Goal: Transaction & Acquisition: Obtain resource

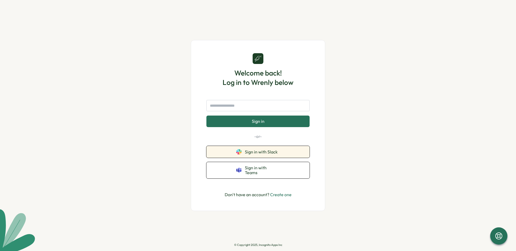
click at [272, 153] on span "Sign in with Slack" at bounding box center [262, 151] width 35 height 5
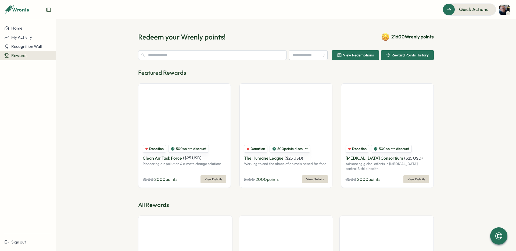
type input "******"
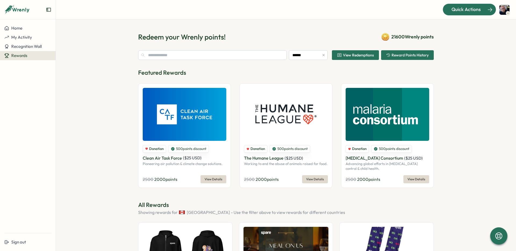
click at [464, 15] on div at bounding box center [469, 9] width 53 height 11
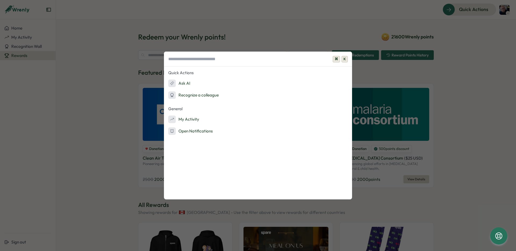
click at [328, 18] on div "⌘ K Quick Actions Ask AI Recognize a colleague General My Activity Open Notific…" at bounding box center [258, 125] width 516 height 251
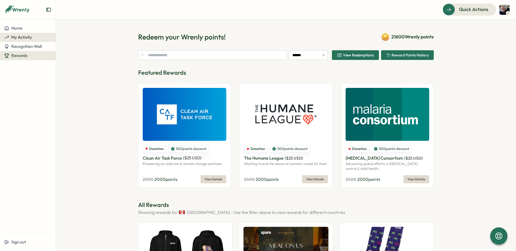
click at [22, 34] on button "My Activity" at bounding box center [28, 37] width 56 height 9
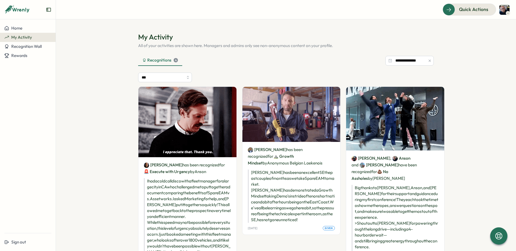
click at [508, 10] on img at bounding box center [504, 10] width 10 height 10
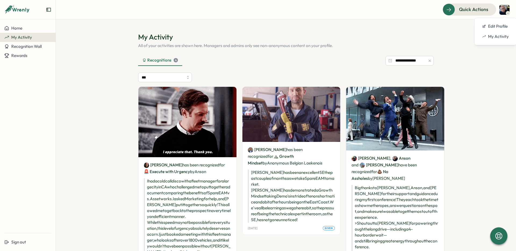
click at [508, 11] on button at bounding box center [504, 10] width 10 height 10
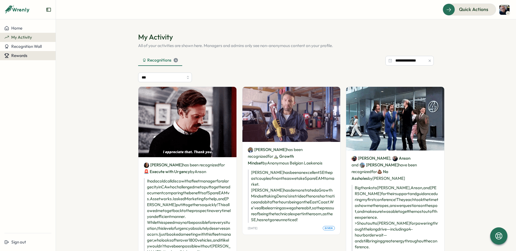
click at [25, 51] on button "Rewards" at bounding box center [28, 55] width 56 height 9
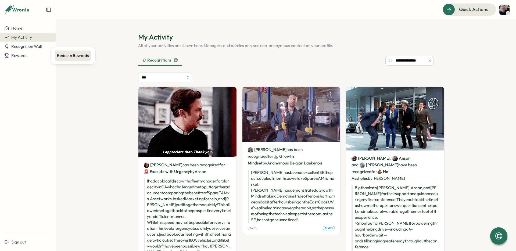
click at [70, 51] on div "Redeem Rewards" at bounding box center [73, 56] width 36 height 10
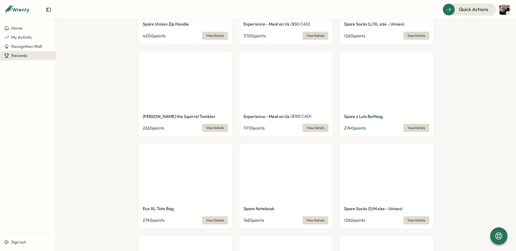
scroll to position [227, 0]
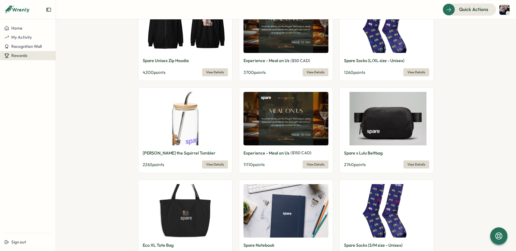
click at [305, 160] on link "View Details" at bounding box center [316, 164] width 26 height 8
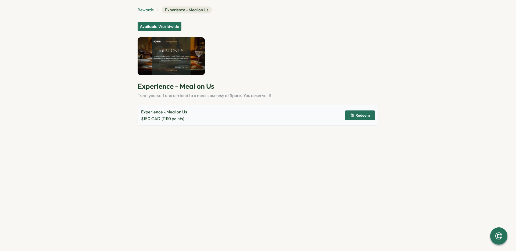
click at [147, 10] on span "Rewards" at bounding box center [146, 10] width 16 height 6
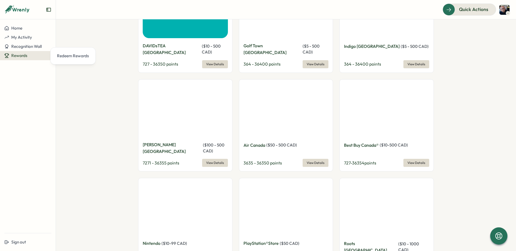
scroll to position [936, 0]
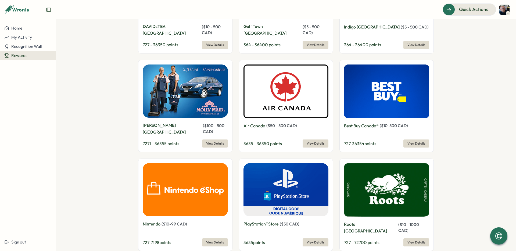
click at [319, 239] on span "View Details" at bounding box center [316, 243] width 18 height 8
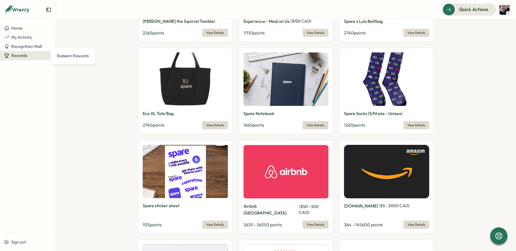
scroll to position [415, 0]
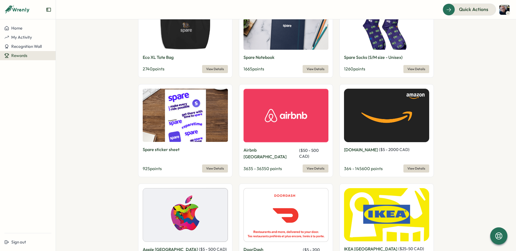
click at [422, 165] on span "View Details" at bounding box center [417, 169] width 18 height 8
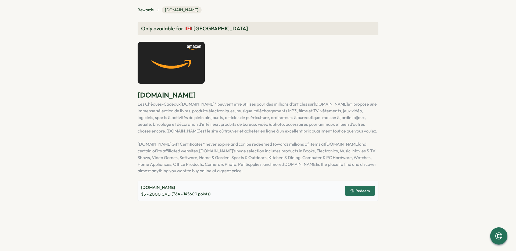
click at [361, 194] on span "Redeem" at bounding box center [360, 190] width 20 height 9
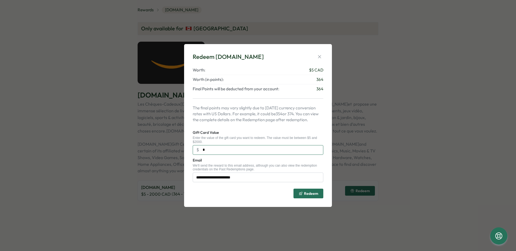
click at [216, 150] on input "*" at bounding box center [258, 150] width 131 height 10
type input "***"
click at [321, 54] on icon "button" at bounding box center [319, 56] width 5 height 5
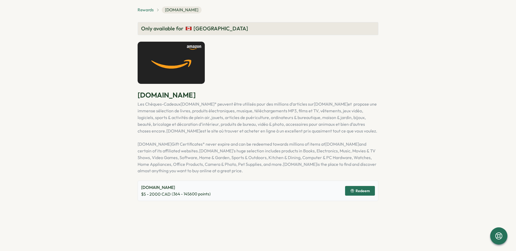
click at [149, 10] on span "Rewards" at bounding box center [146, 10] width 16 height 6
